Goal: Task Accomplishment & Management: Manage account settings

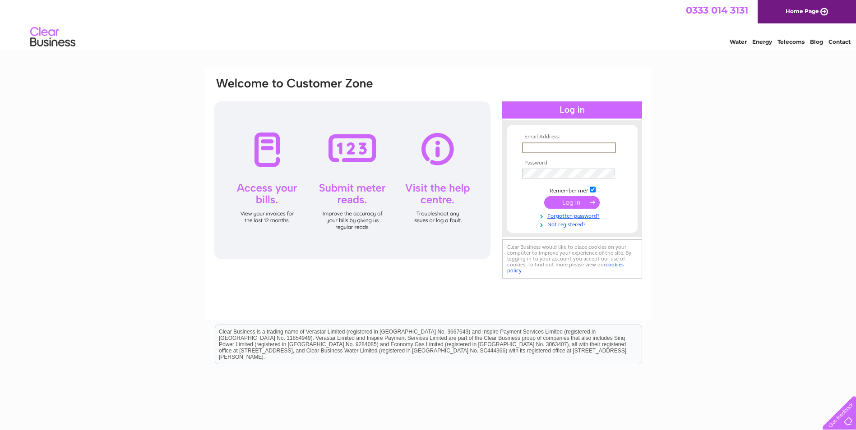
click at [578, 146] on input "text" at bounding box center [569, 148] width 94 height 11
type input "sonja@taigh-chearsabhagh.org"
click at [573, 202] on input "submit" at bounding box center [571, 201] width 55 height 13
click at [572, 206] on input "submit" at bounding box center [571, 201] width 55 height 13
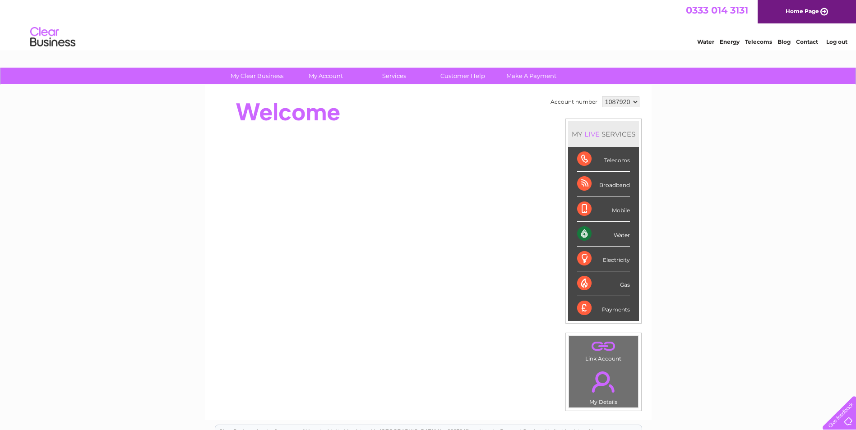
click at [615, 237] on div "Water" at bounding box center [603, 234] width 53 height 25
click at [619, 236] on div "Water" at bounding box center [603, 234] width 53 height 25
click at [707, 42] on link "Water" at bounding box center [705, 41] width 17 height 7
click at [633, 99] on select "1087920" at bounding box center [620, 102] width 37 height 11
click at [602, 97] on select "1087920" at bounding box center [620, 102] width 37 height 11
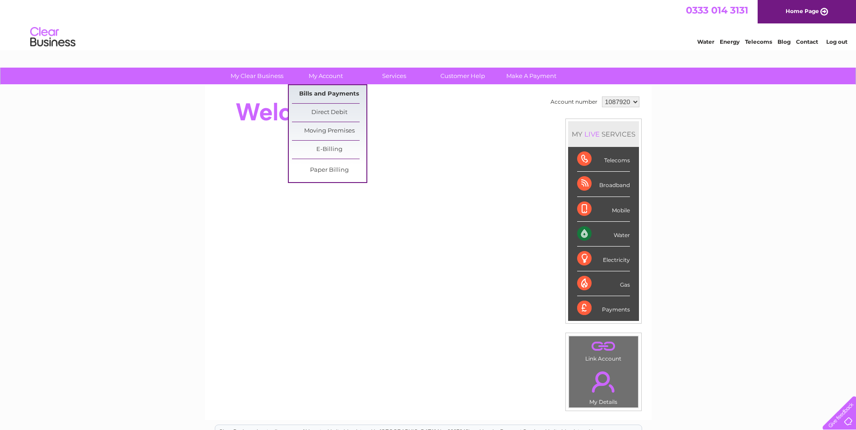
click at [335, 89] on link "Bills and Payments" at bounding box center [329, 94] width 74 height 18
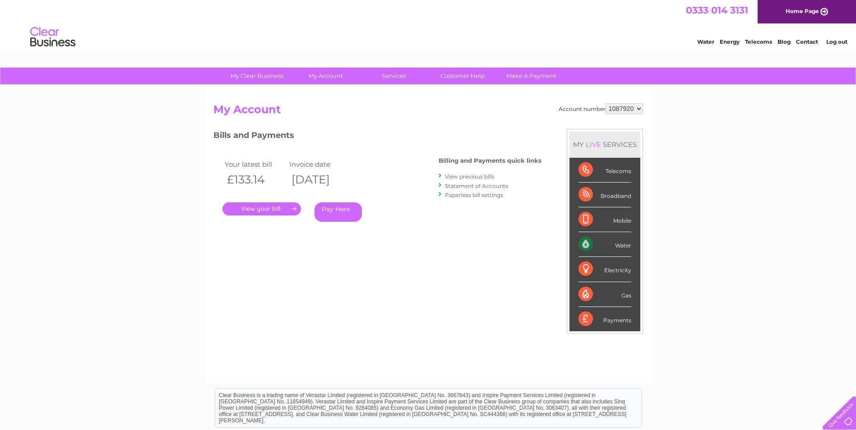
click at [268, 208] on link "." at bounding box center [261, 209] width 79 height 13
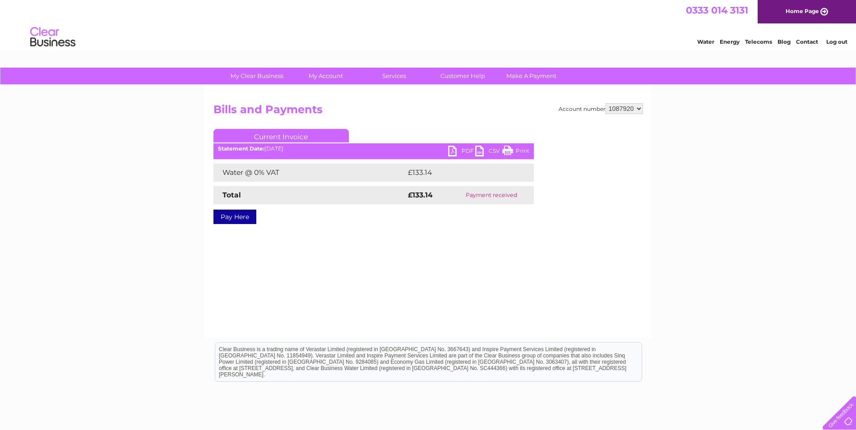
click at [288, 137] on link "Current Invoice" at bounding box center [280, 136] width 135 height 14
click at [273, 135] on link "Current Invoice" at bounding box center [280, 136] width 135 height 14
click at [450, 150] on link "PDF" at bounding box center [461, 152] width 27 height 13
click at [840, 41] on link "Log out" at bounding box center [836, 41] width 21 height 7
